Goal: Task Accomplishment & Management: Use online tool/utility

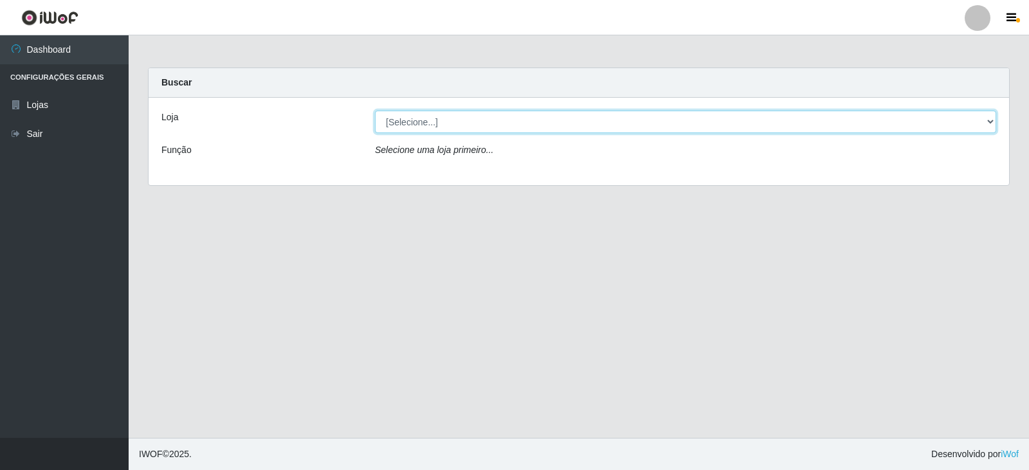
click at [426, 123] on select "[Selecione...] Queiroz Atacadão - Catolé do Rocha" at bounding box center [686, 122] width 622 height 23
select select "500"
click at [375, 111] on select "[Selecione...] Queiroz Atacadão - Catolé do Rocha" at bounding box center [686, 122] width 622 height 23
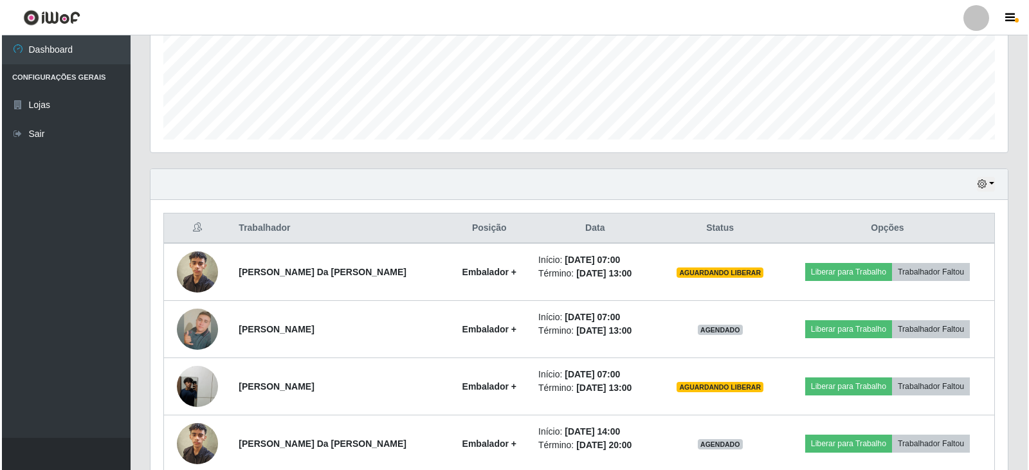
scroll to position [322, 0]
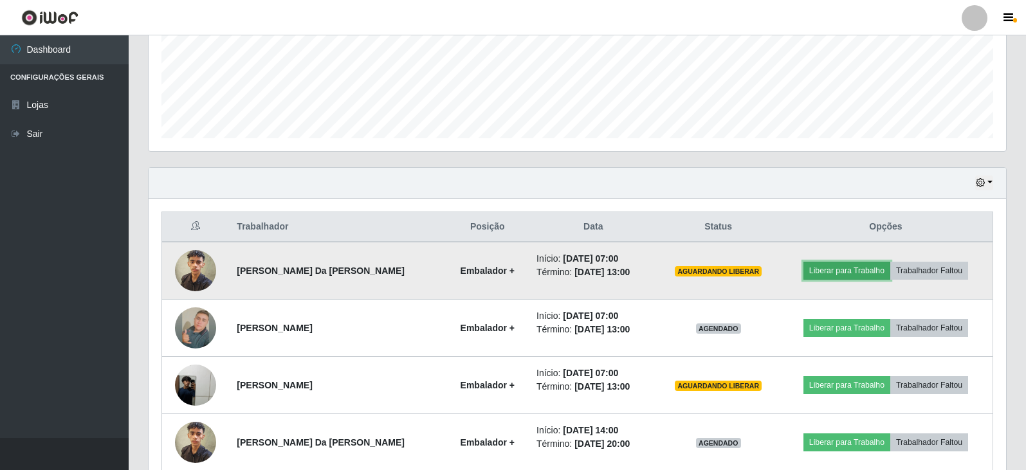
click at [847, 279] on button "Liberar para Trabalho" at bounding box center [847, 271] width 87 height 18
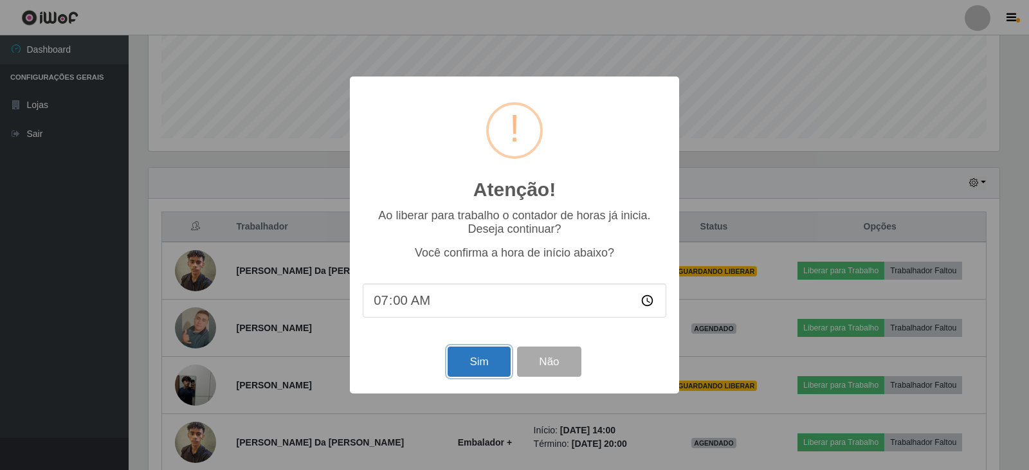
click at [479, 371] on button "Sim" at bounding box center [479, 362] width 62 height 30
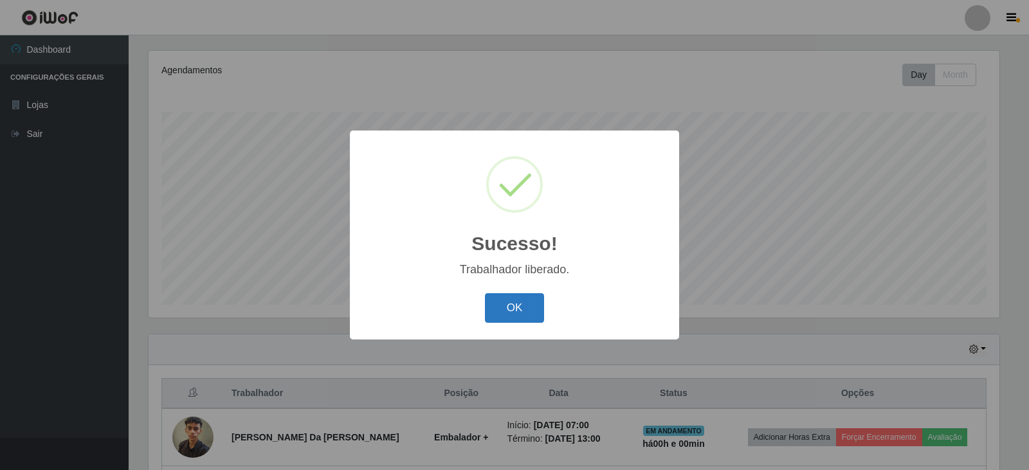
click at [511, 309] on button "OK" at bounding box center [515, 308] width 60 height 30
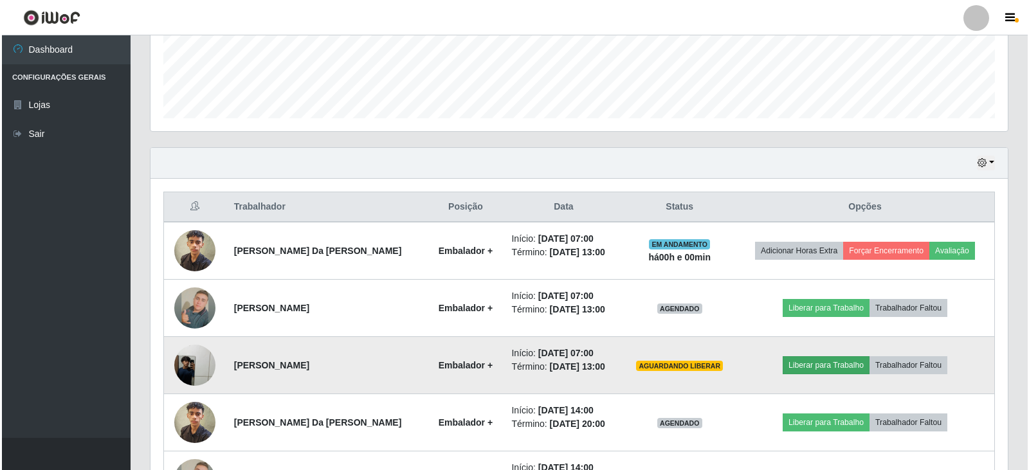
scroll to position [348, 0]
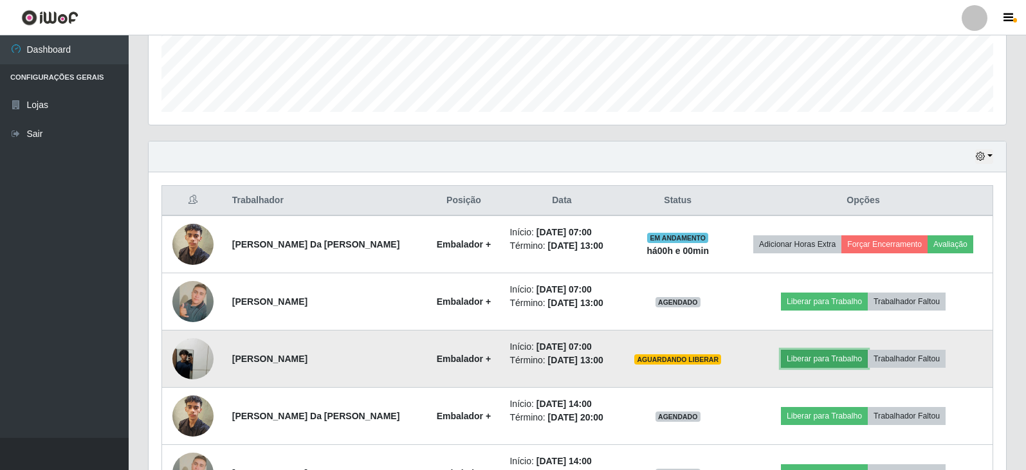
click at [835, 358] on button "Liberar para Trabalho" at bounding box center [824, 359] width 87 height 18
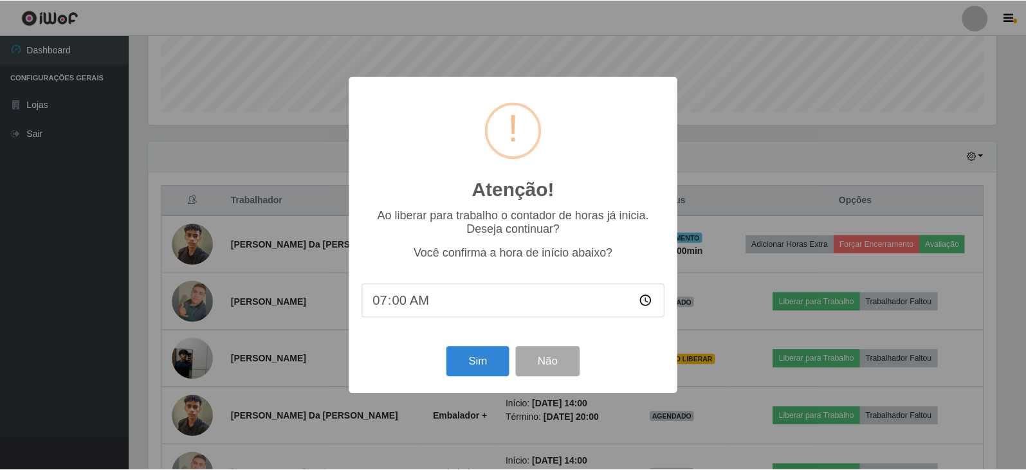
scroll to position [267, 851]
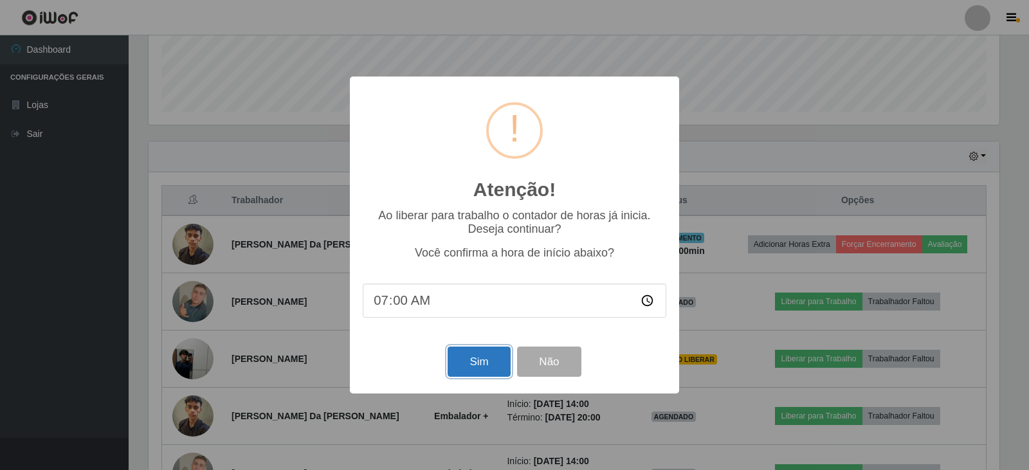
click at [492, 367] on button "Sim" at bounding box center [479, 362] width 62 height 30
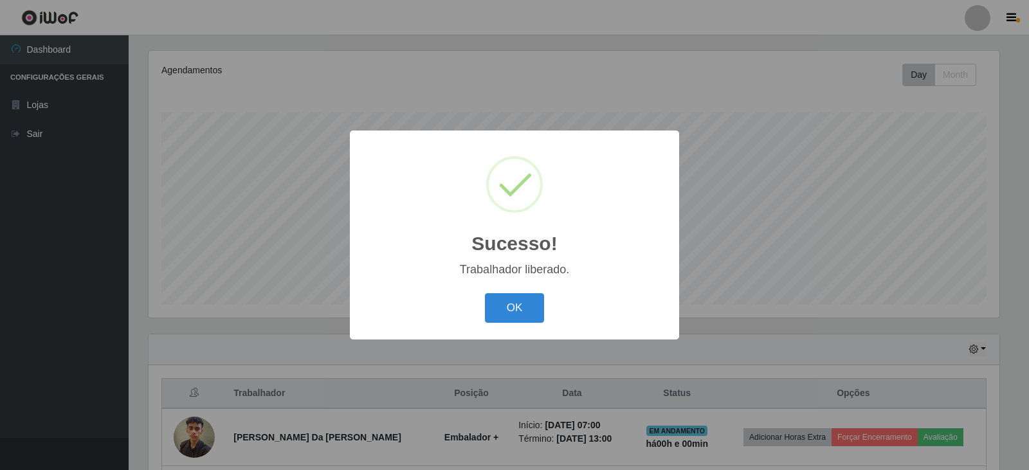
click at [506, 313] on button "OK" at bounding box center [515, 308] width 60 height 30
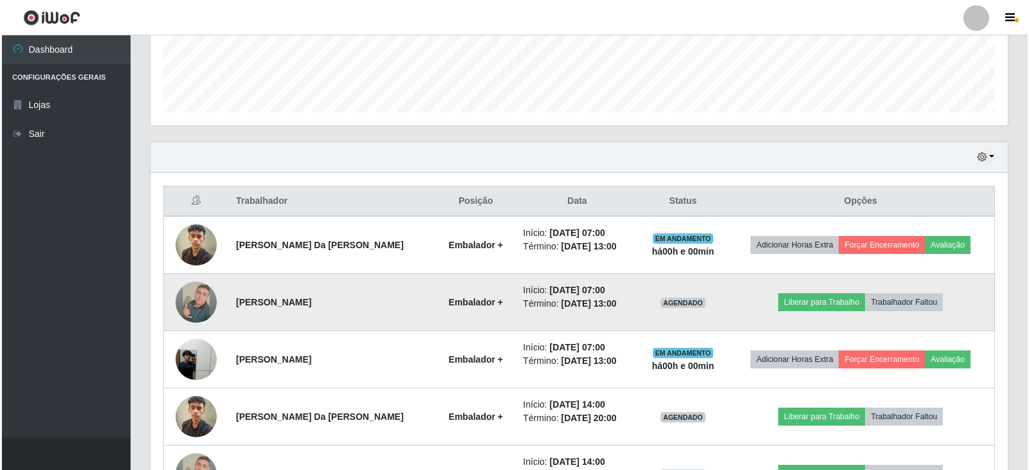
scroll to position [348, 0]
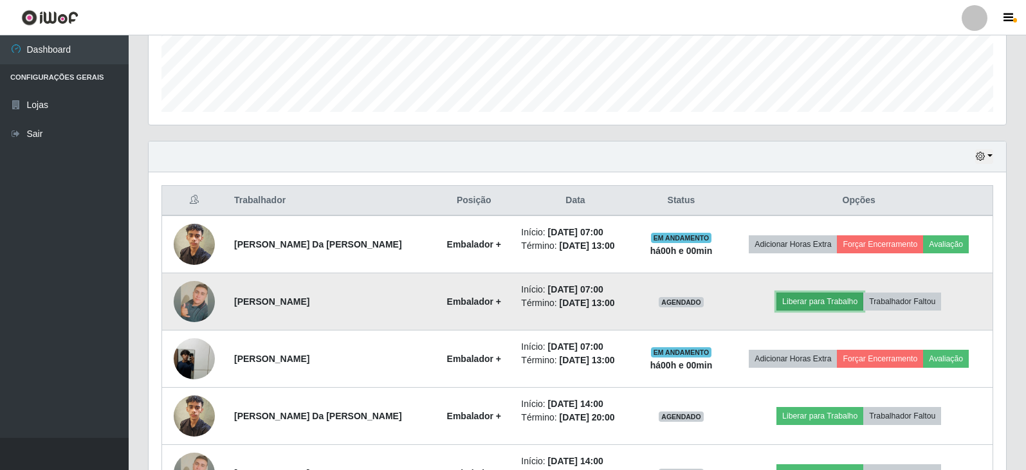
click at [830, 299] on button "Liberar para Trabalho" at bounding box center [820, 302] width 87 height 18
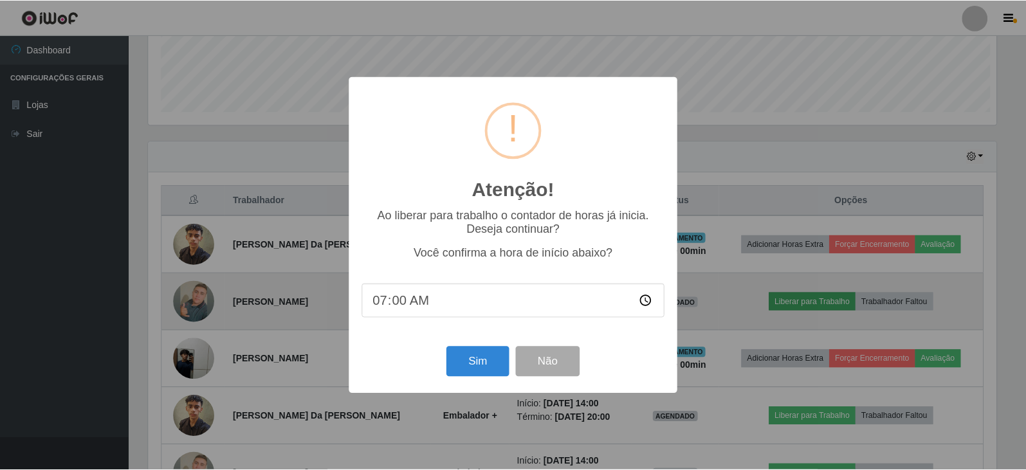
scroll to position [267, 851]
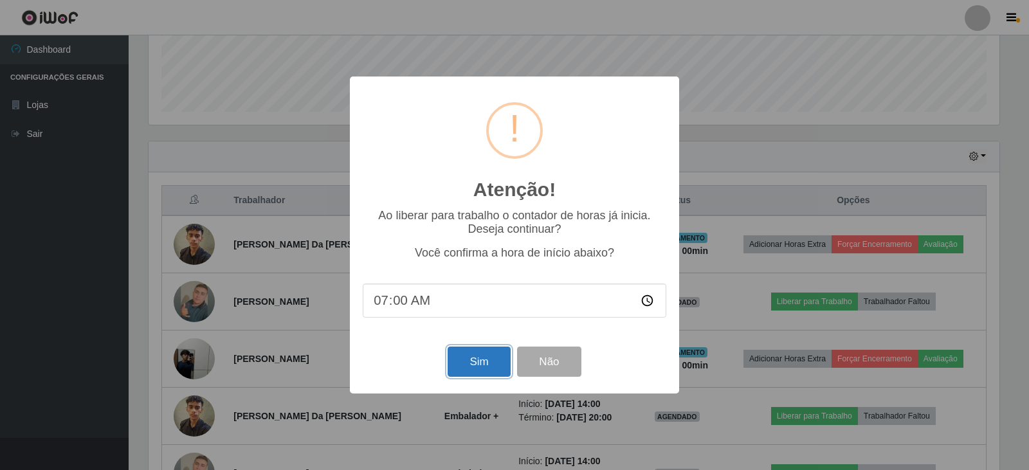
click at [485, 363] on button "Sim" at bounding box center [479, 362] width 62 height 30
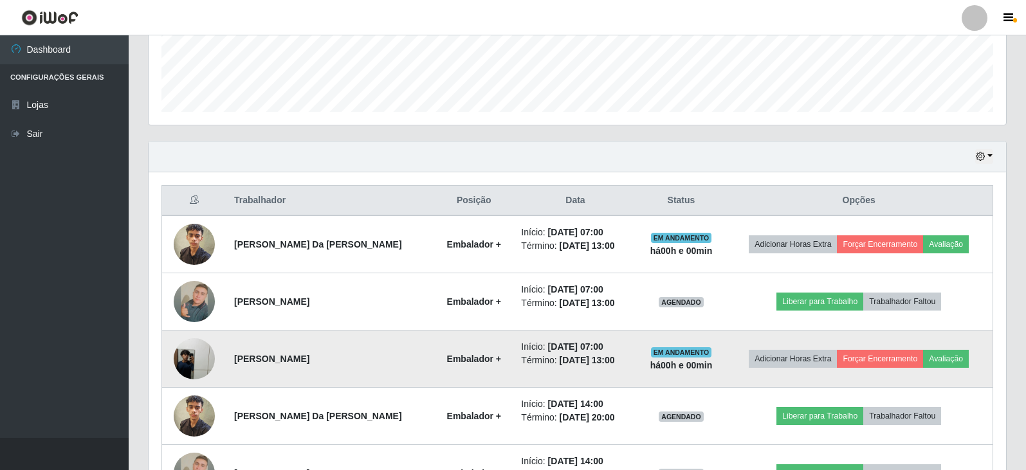
scroll to position [0, 0]
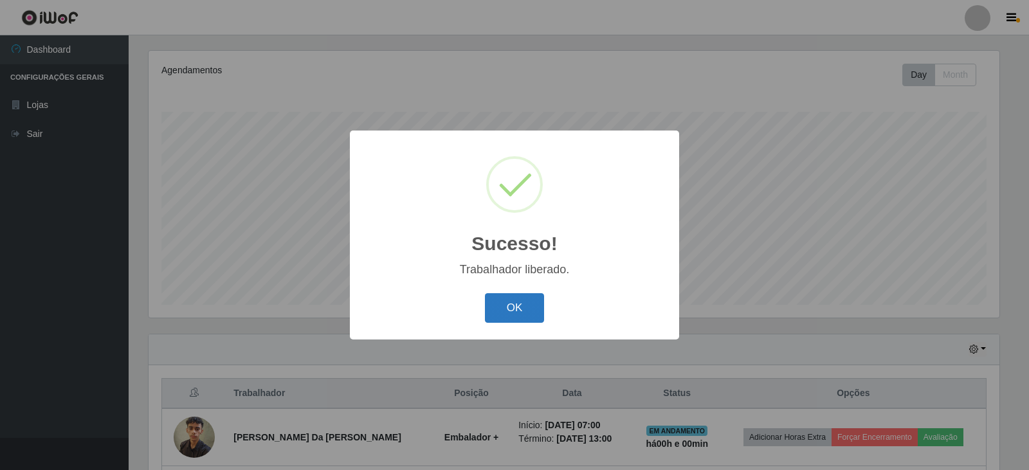
click at [531, 313] on button "OK" at bounding box center [515, 308] width 60 height 30
